Goal: Information Seeking & Learning: Learn about a topic

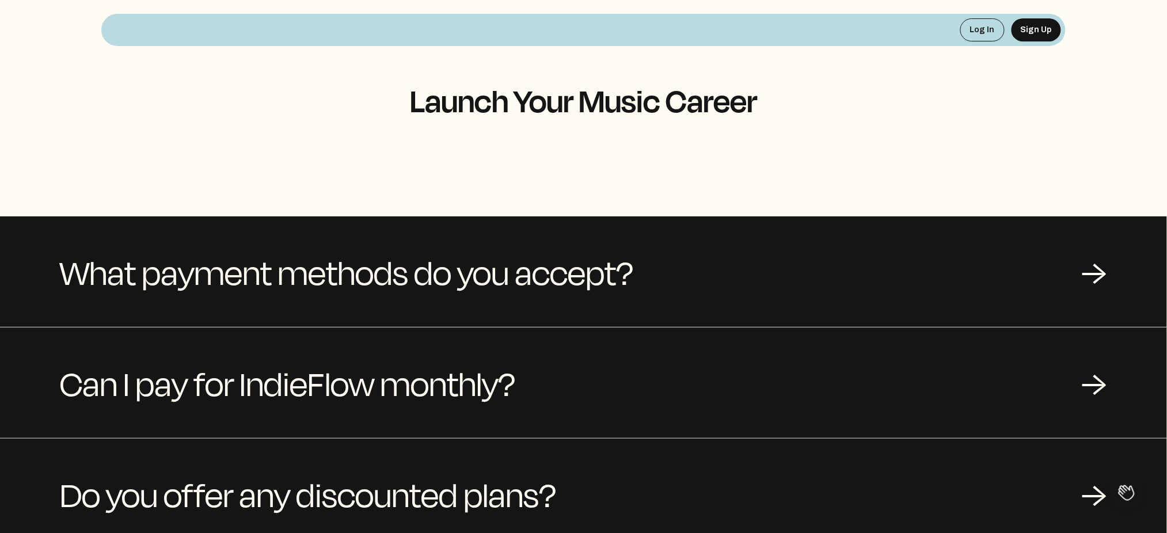
drag, startPoint x: 1097, startPoint y: 1, endPoint x: 572, endPoint y: 191, distance: 558.6
click at [573, 191] on div "Log In Sign Up Launch Your Music Career What payment methods do you accept? → C…" at bounding box center [583, 445] width 1167 height 891
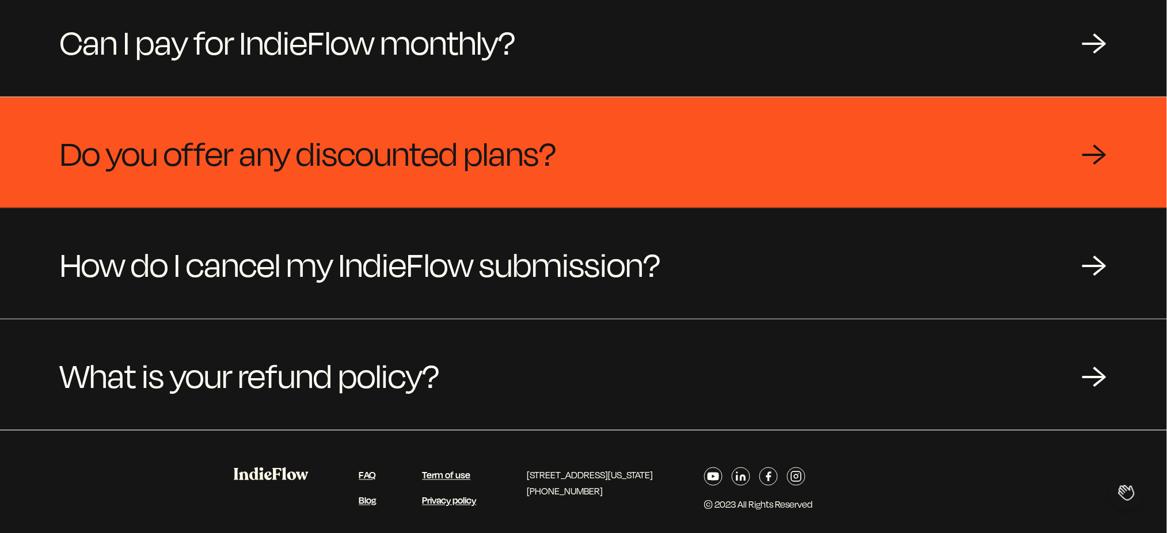
scroll to position [360, 0]
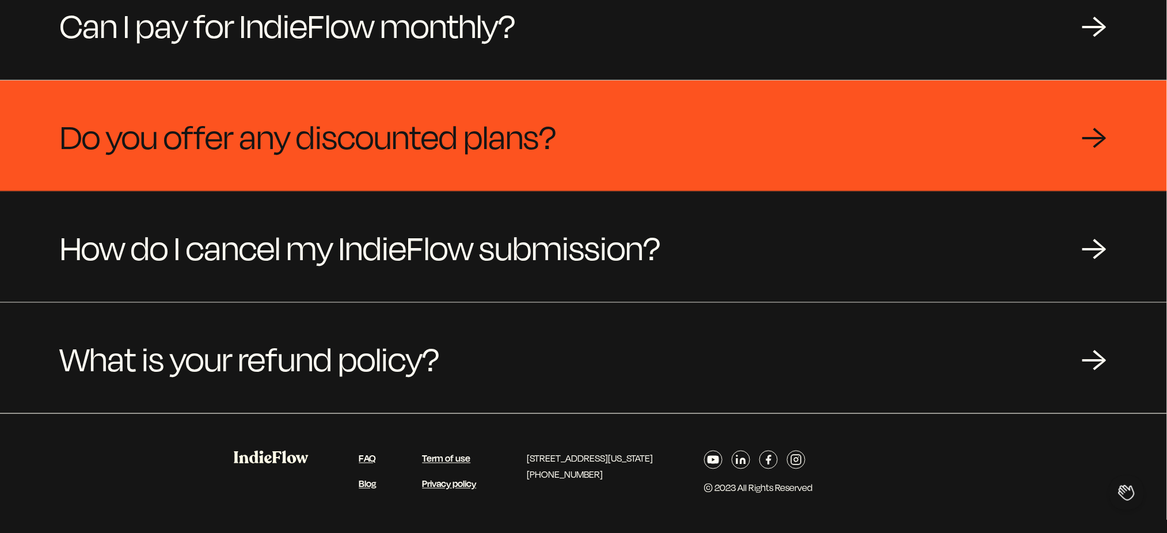
click at [623, 139] on div "Do you offer any discounted plans? →" at bounding box center [583, 136] width 1167 height 111
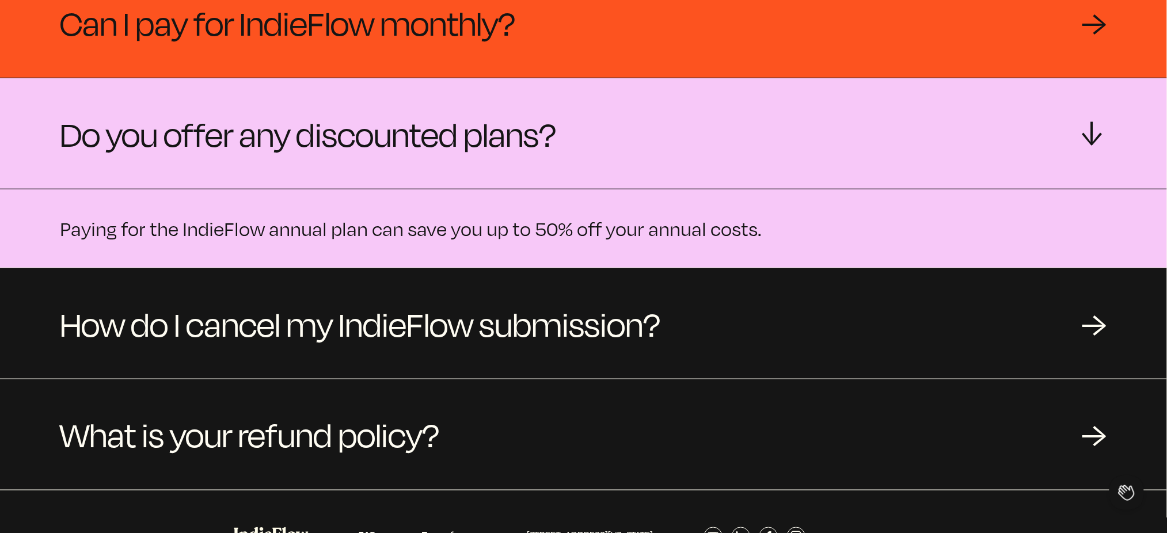
scroll to position [207, 0]
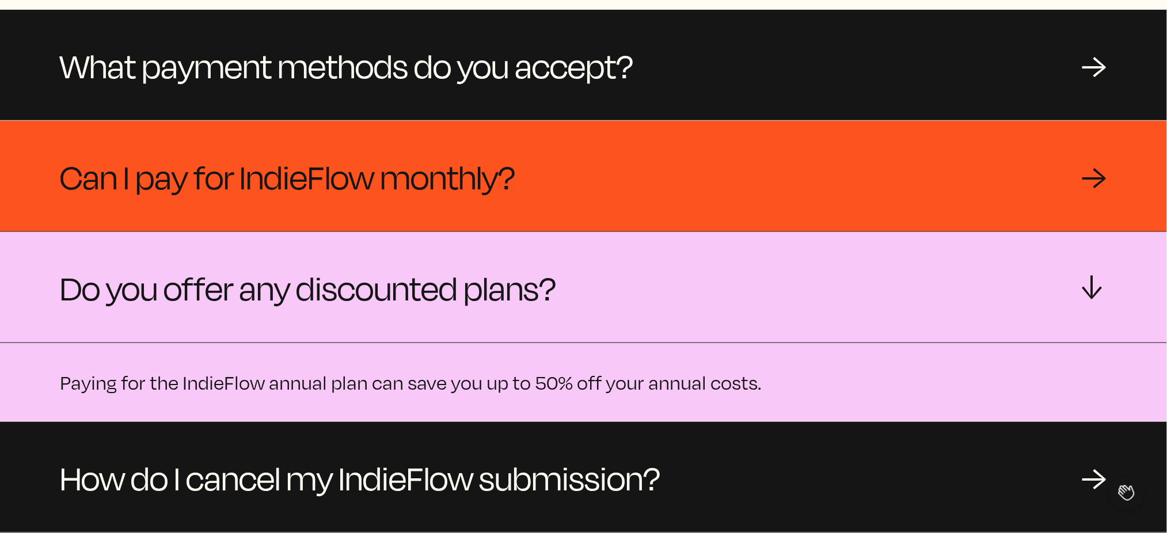
click at [640, 189] on div "Can I pay for IndieFlow monthly? →" at bounding box center [583, 176] width 1167 height 111
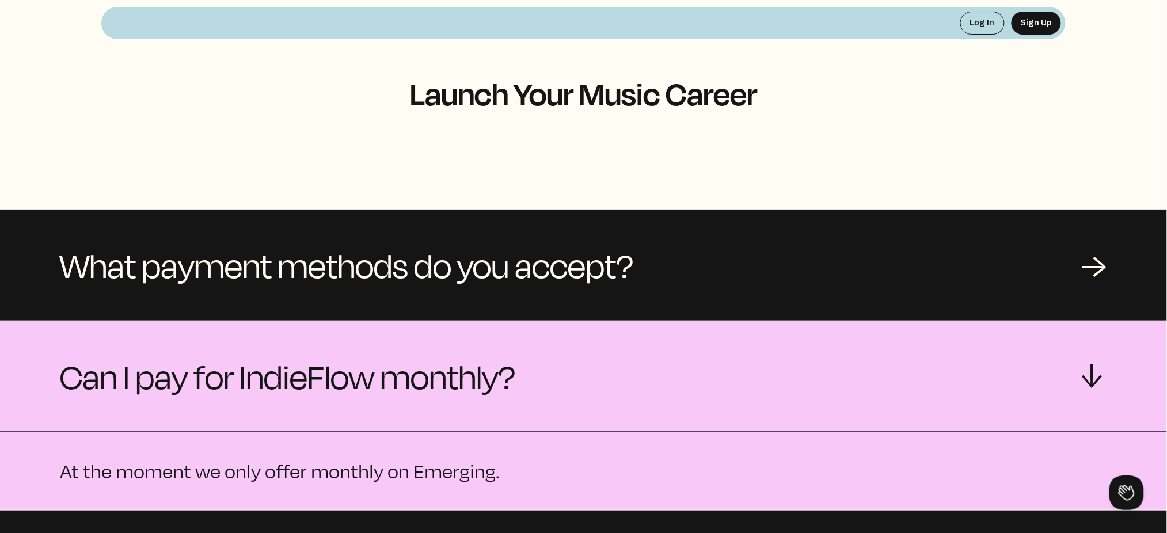
scroll to position [0, 0]
